Goal: Navigation & Orientation: Go to known website

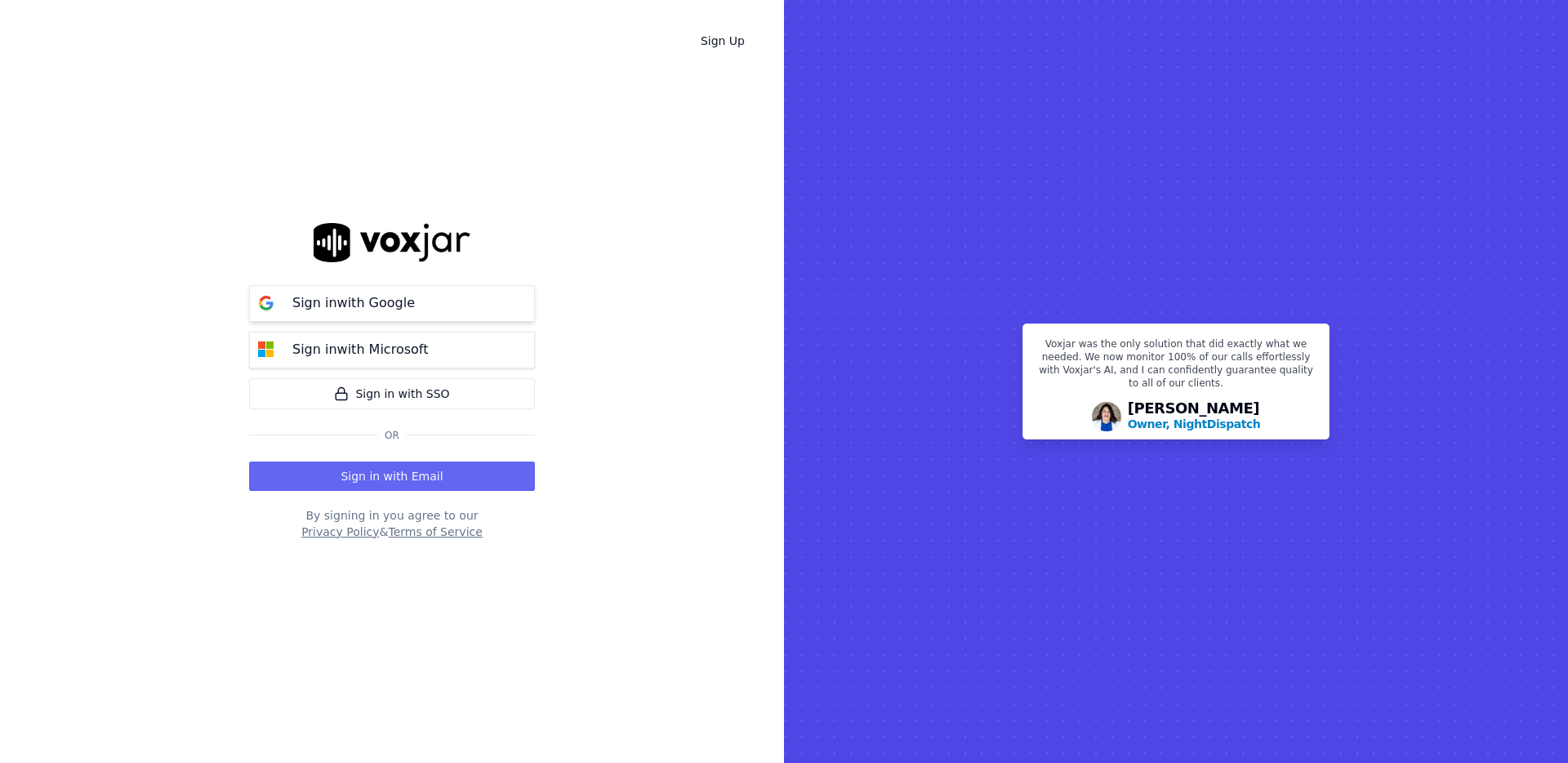
click at [421, 303] on button "Sign in with Google" at bounding box center [392, 303] width 285 height 37
